Goal: Task Accomplishment & Management: Manage account settings

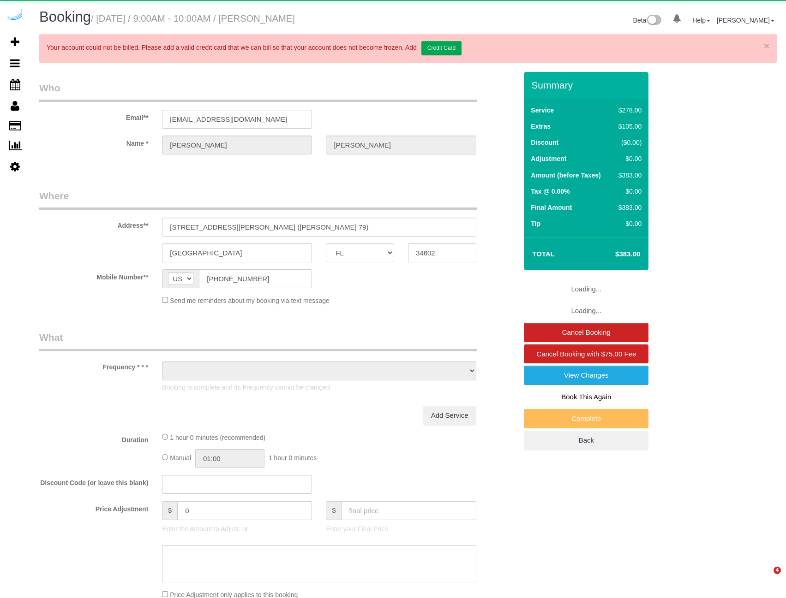
select select "FL"
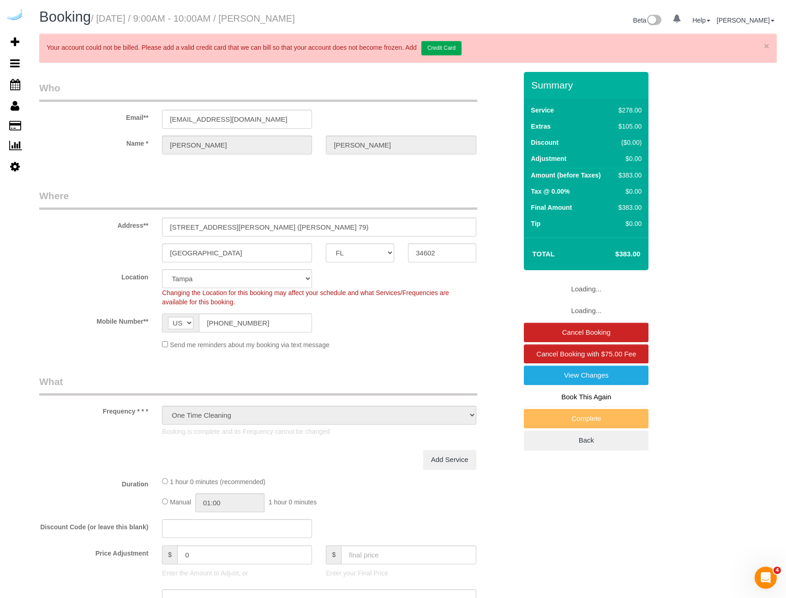
select select "object:657"
select select "string:fspay-fe63d8d9-b7cb-4162-a49d-7a4a17570a4b"
select select "5"
select select "number:9"
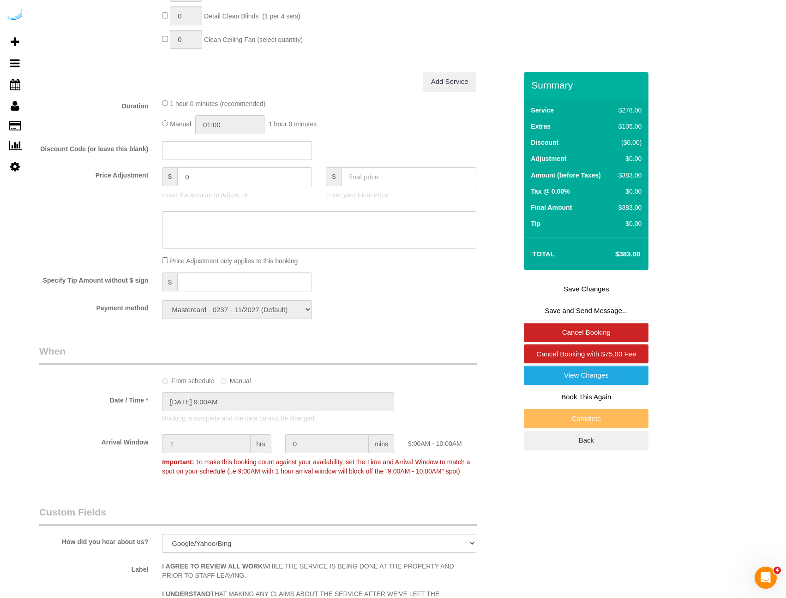
scroll to position [784, 0]
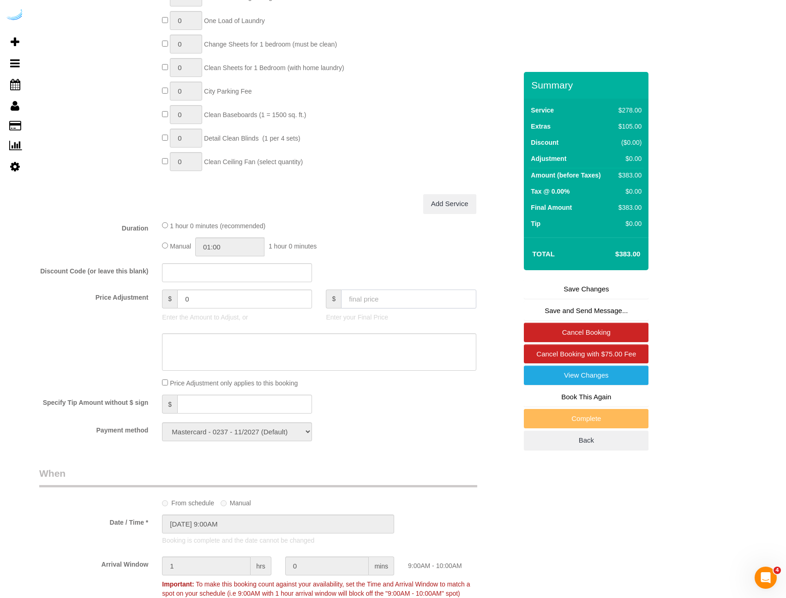
click at [377, 302] on input "text" at bounding box center [408, 299] width 135 height 19
click at [243, 310] on div "$ 0 Enter the Amount to Adjust, or" at bounding box center [237, 308] width 164 height 37
click at [226, 296] on input "0" at bounding box center [244, 299] width 135 height 19
click at [185, 302] on input "25" at bounding box center [244, 299] width 135 height 19
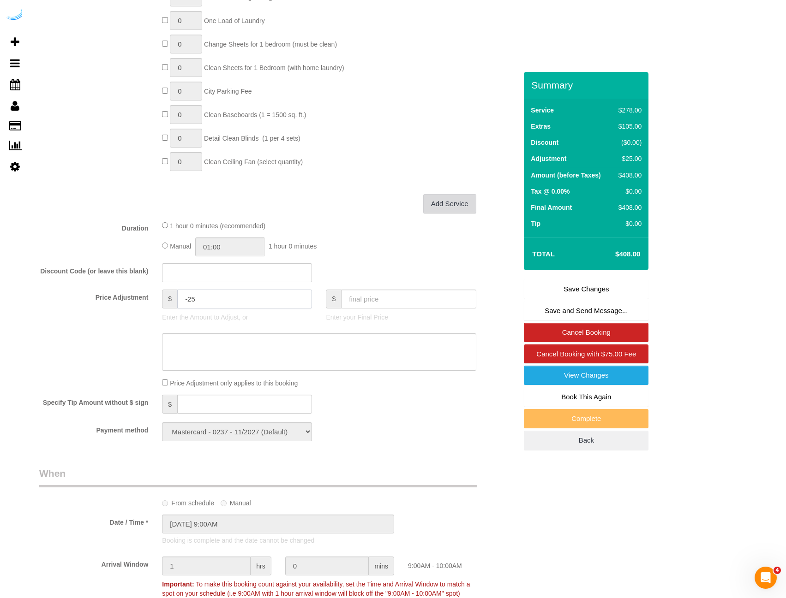
type input "-25"
click at [471, 213] on link "Add Service" at bounding box center [449, 203] width 53 height 19
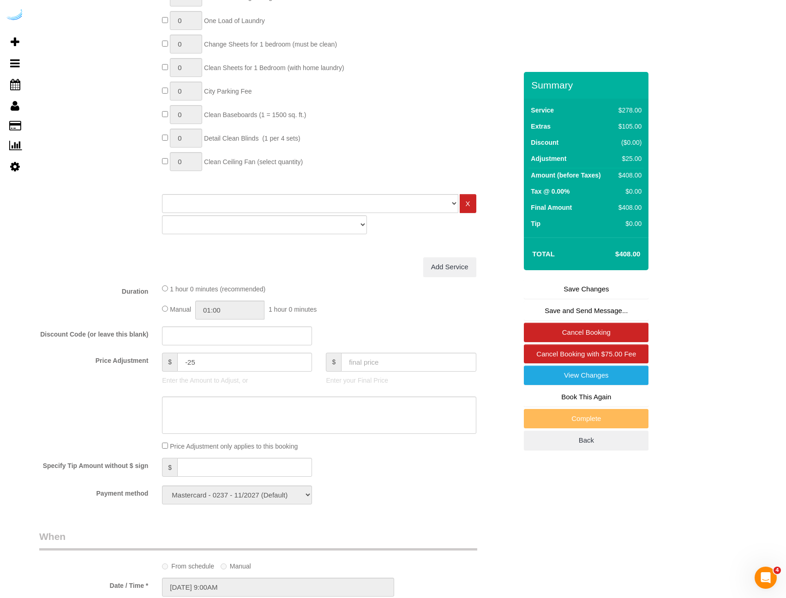
click at [478, 210] on div "Deep Cleaning (for homes that have not been cleaned in 3+ weeks) Spruce Regular…" at bounding box center [319, 216] width 328 height 45
click at [467, 204] on link "X" at bounding box center [467, 203] width 17 height 19
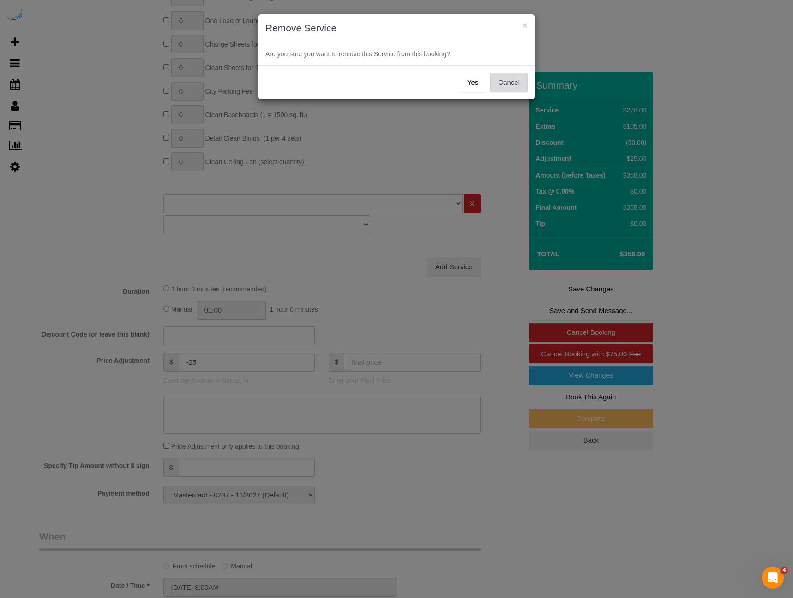
click at [515, 88] on button "Cancel" at bounding box center [508, 82] width 37 height 19
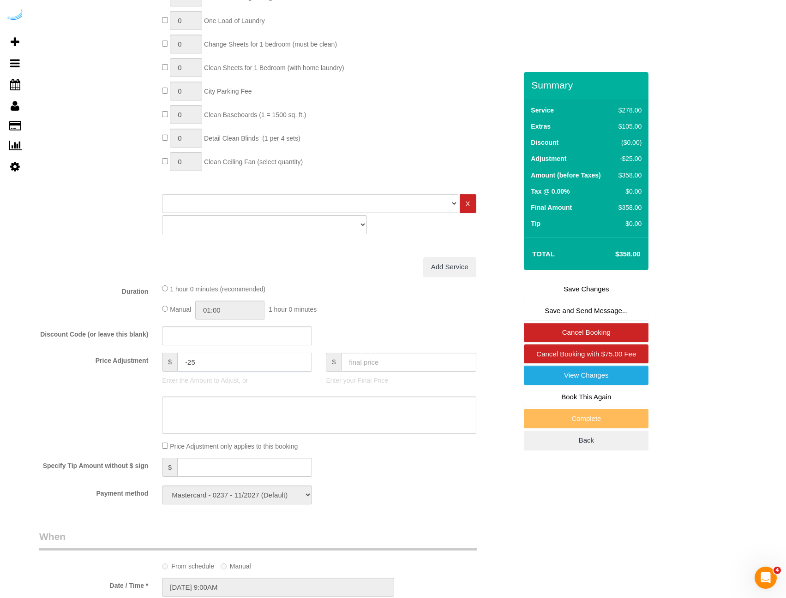
click at [178, 363] on input "-25" at bounding box center [244, 362] width 135 height 19
click at [200, 362] on input "-25" at bounding box center [244, 362] width 135 height 19
click at [126, 388] on div "Price Adjustment $ Enter the Amount to Adjust, or $ Enter your Final Price" at bounding box center [277, 371] width 491 height 37
click at [188, 363] on input "0" at bounding box center [244, 362] width 135 height 19
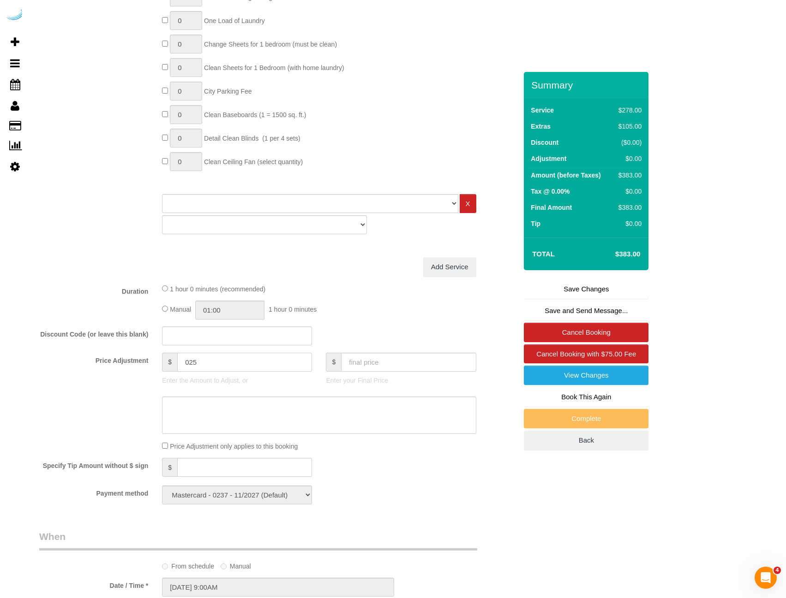
click at [189, 363] on input "025" at bounding box center [244, 362] width 135 height 19
type input "2"
type input "-25"
click at [662, 254] on div "Who Email** spyder1@brighthouse.com Name * Joseph Vargo Where Address** 2092 Cu…" at bounding box center [407, 282] width 737 height 1988
click at [464, 200] on link "X" at bounding box center [467, 203] width 17 height 19
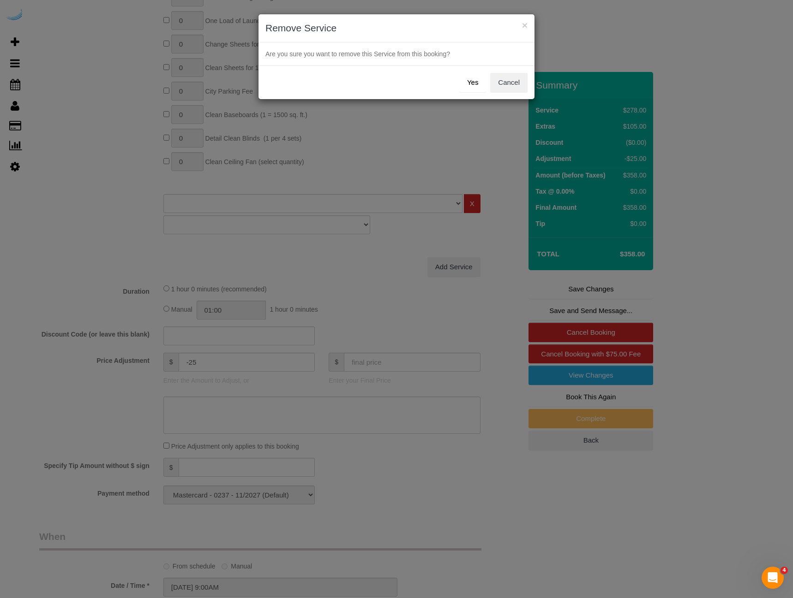
click at [468, 78] on button "Yes" at bounding box center [472, 82] width 27 height 19
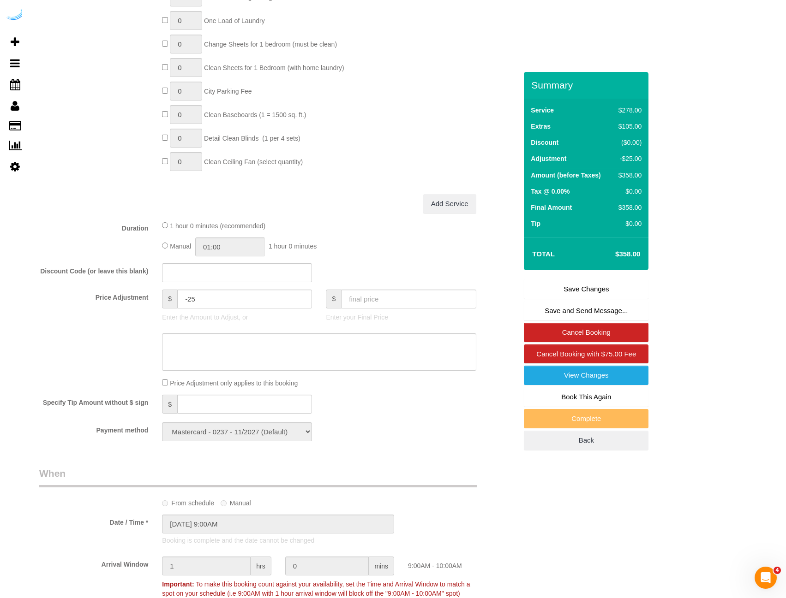
click at [610, 290] on link "Save Changes" at bounding box center [586, 289] width 125 height 19
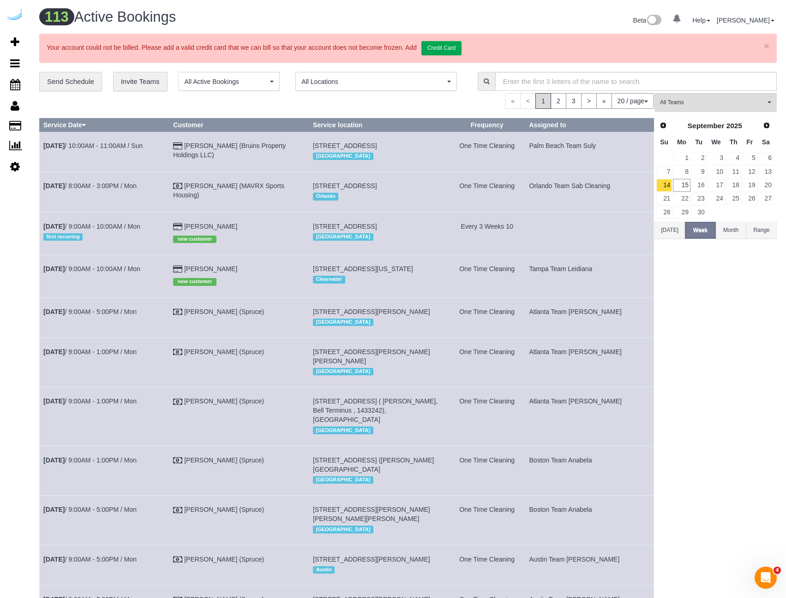
click at [764, 43] on link "×" at bounding box center [766, 46] width 6 height 10
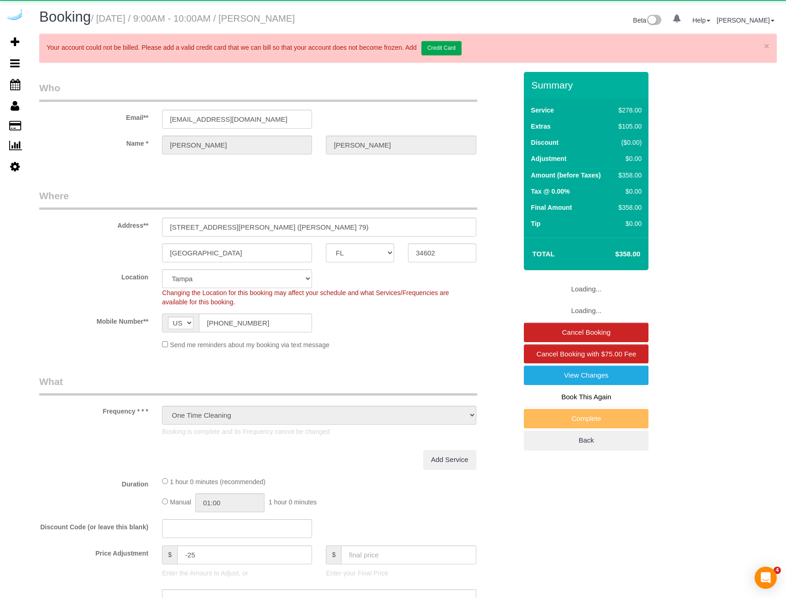
select select "FL"
select select "number:9"
select select "object:878"
select select "5"
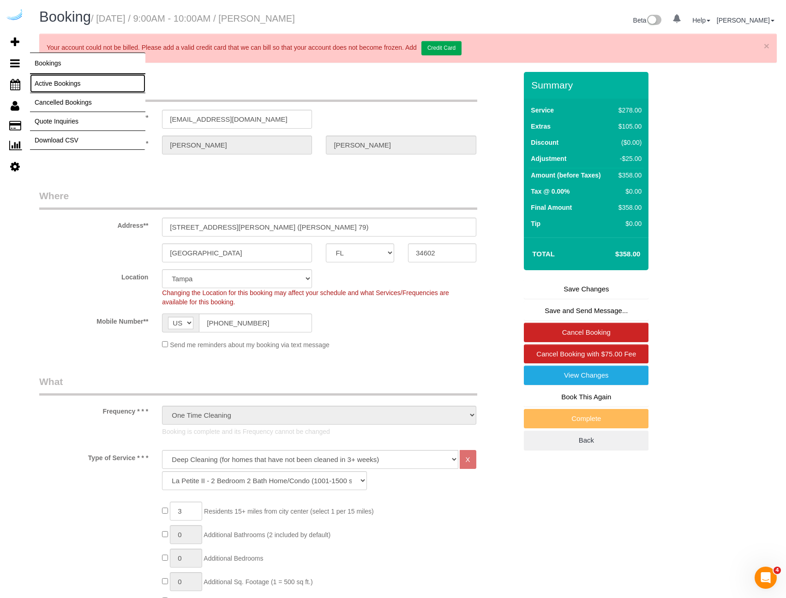
click at [60, 79] on link "Active Bookings" at bounding box center [87, 83] width 115 height 18
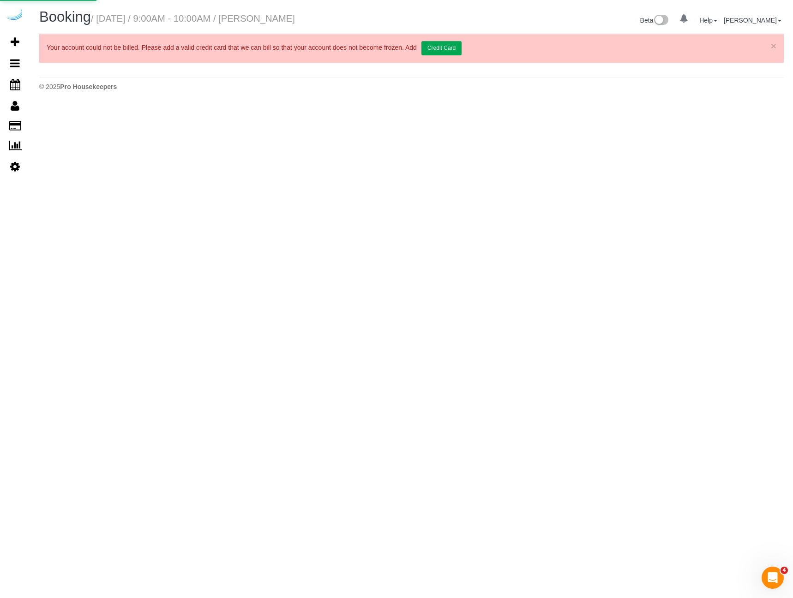
select select "FL"
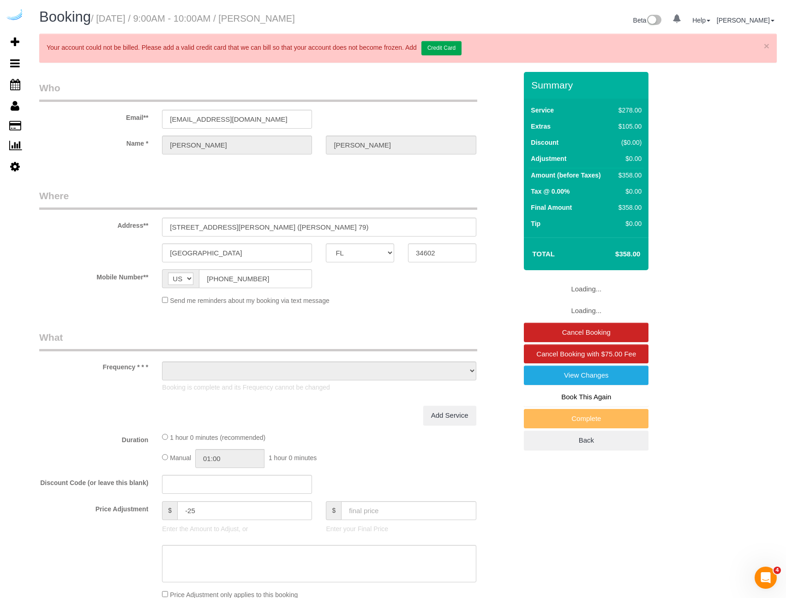
select select "object:1899"
select select "string:fspay-fe63d8d9-b7cb-4162-a49d-7a4a17570a4b"
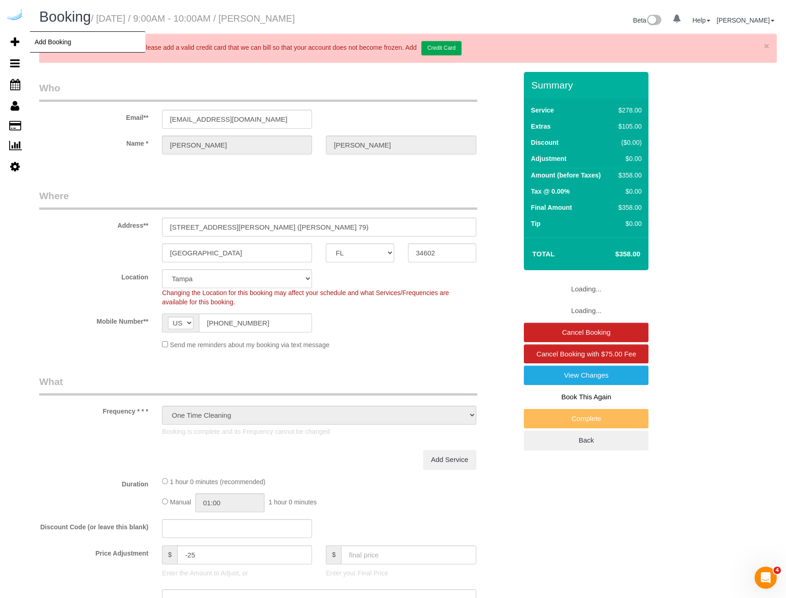
select select "object:1954"
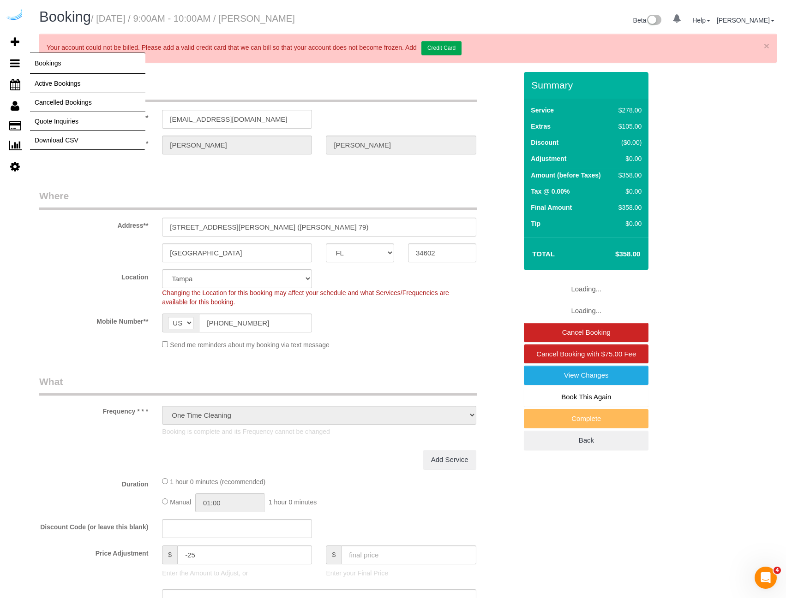
select select "5"
select select "number:9"
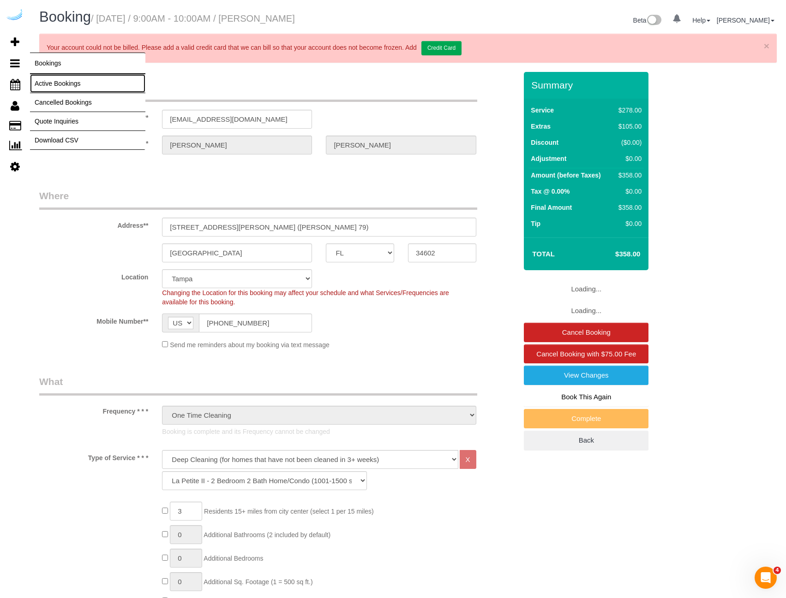
click at [74, 89] on link "Active Bookings" at bounding box center [87, 83] width 115 height 18
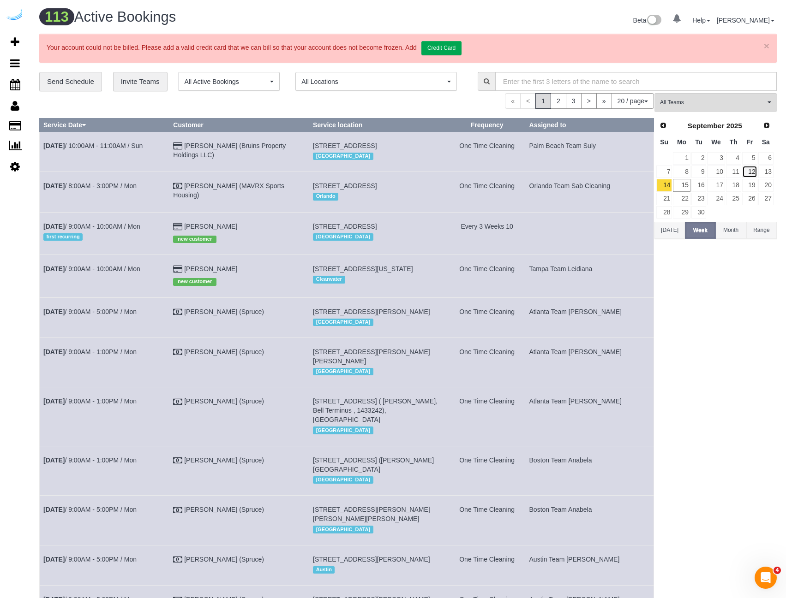
click at [751, 176] on link "12" at bounding box center [749, 172] width 15 height 12
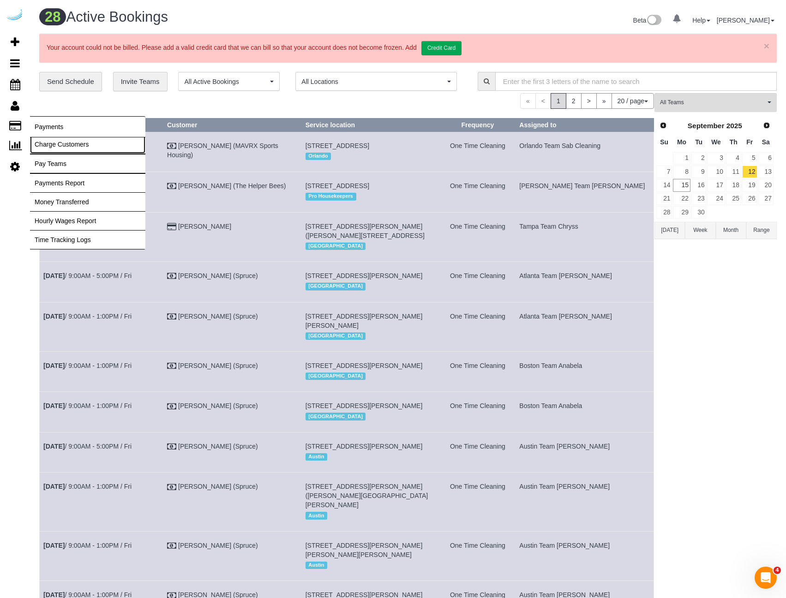
click at [62, 146] on link "Charge Customers" at bounding box center [87, 144] width 115 height 18
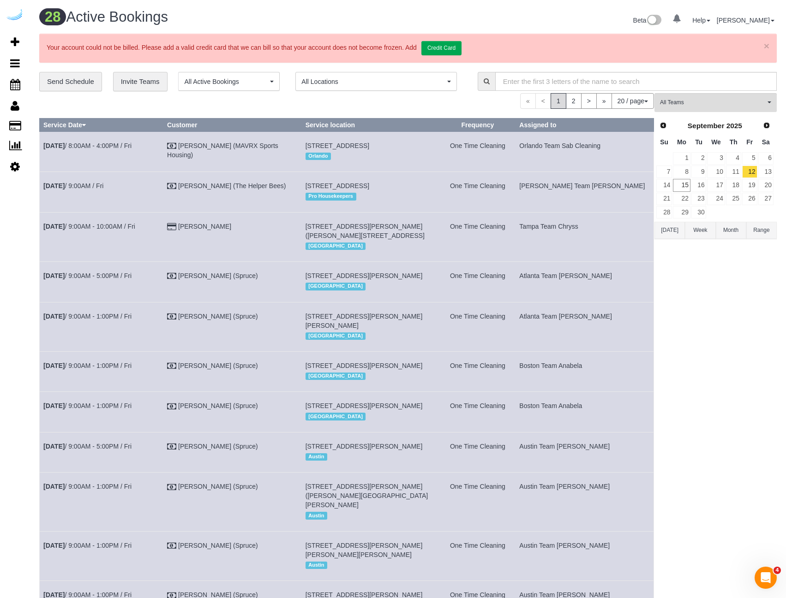
select select
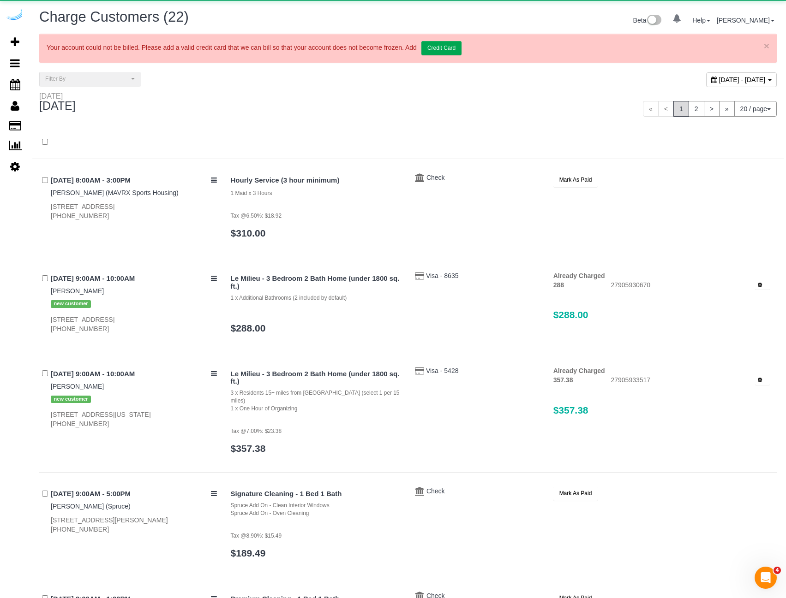
click at [706, 84] on div "[DATE] - [DATE]" at bounding box center [741, 79] width 71 height 15
type input "**********"
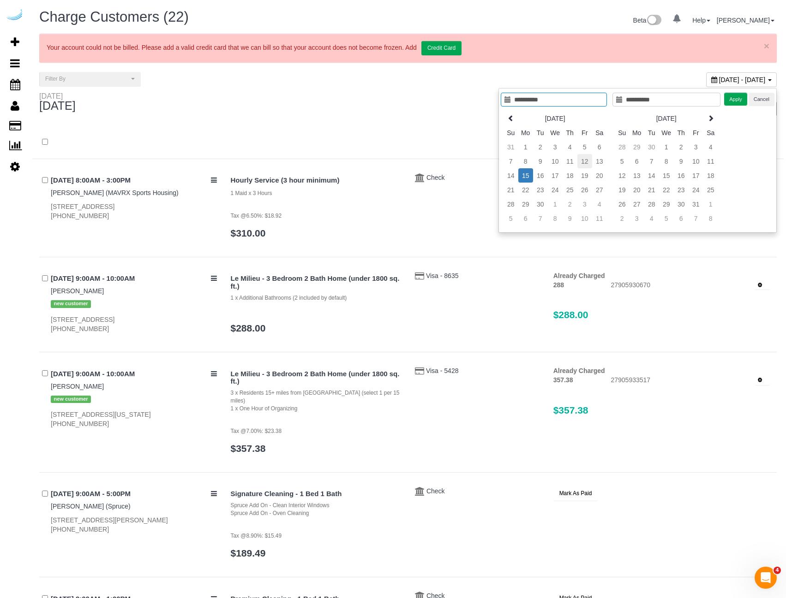
type input "**********"
click at [588, 159] on td "12" at bounding box center [584, 161] width 15 height 14
type input "**********"
click at [588, 159] on td "12" at bounding box center [584, 161] width 15 height 14
type input "**********"
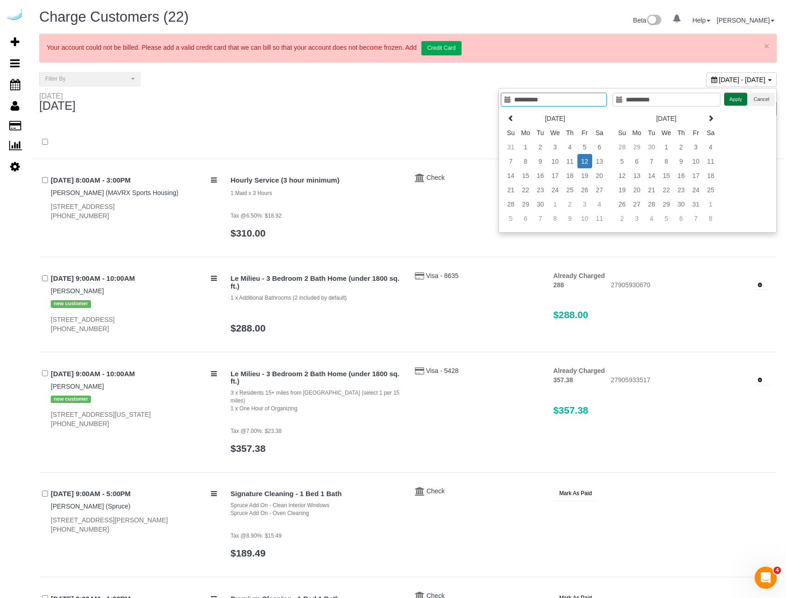
click at [737, 96] on button "Apply" at bounding box center [735, 99] width 23 height 13
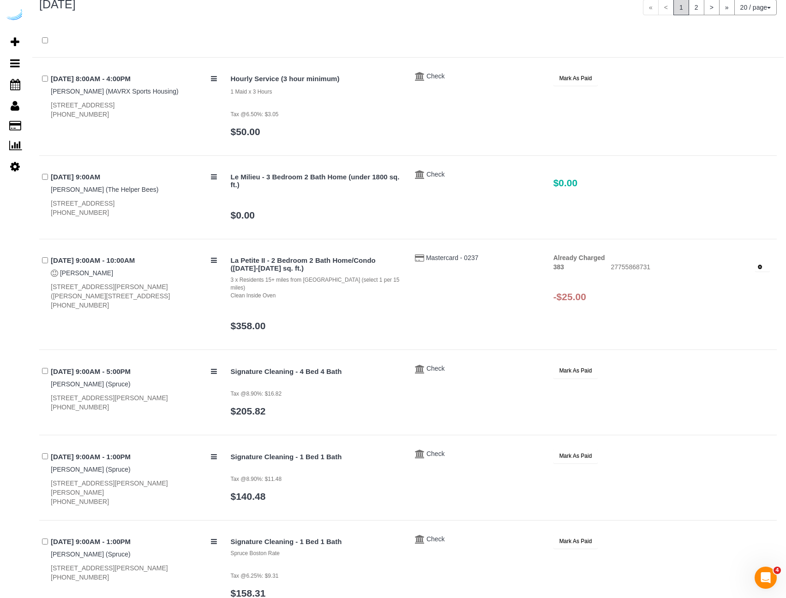
scroll to position [138, 0]
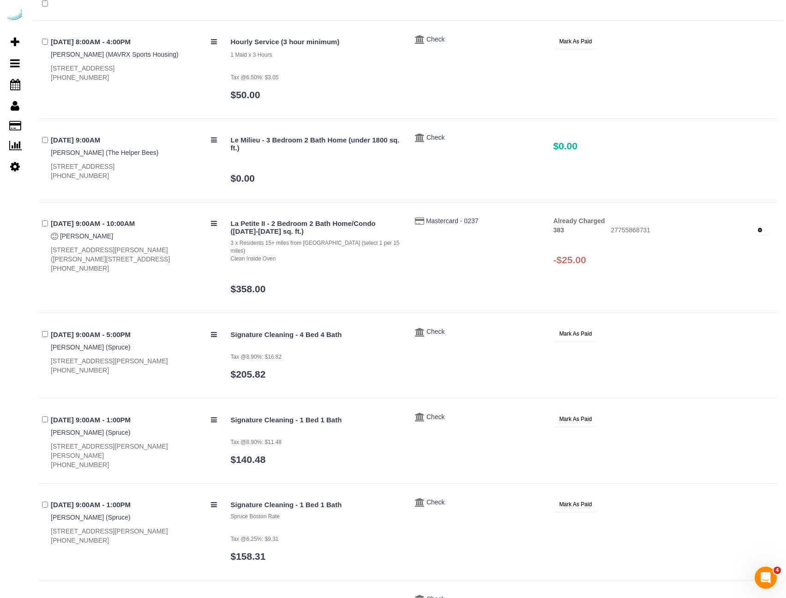
click at [759, 229] on icon "button" at bounding box center [760, 230] width 4 height 5
click at [728, 247] on link "Refund" at bounding box center [731, 246] width 76 height 12
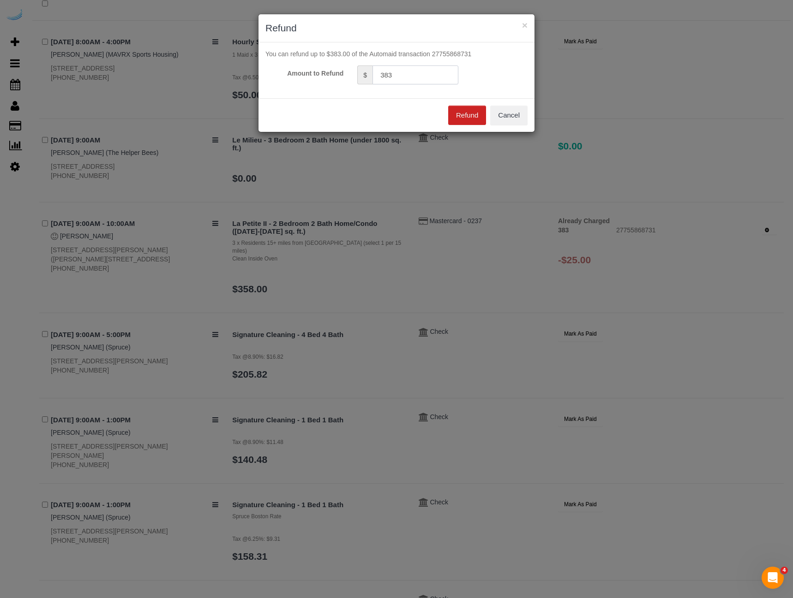
click at [443, 69] on input "383" at bounding box center [415, 75] width 86 height 19
type input "25"
click at [456, 119] on button "Refund" at bounding box center [467, 115] width 38 height 19
